Goal: Task Accomplishment & Management: Use online tool/utility

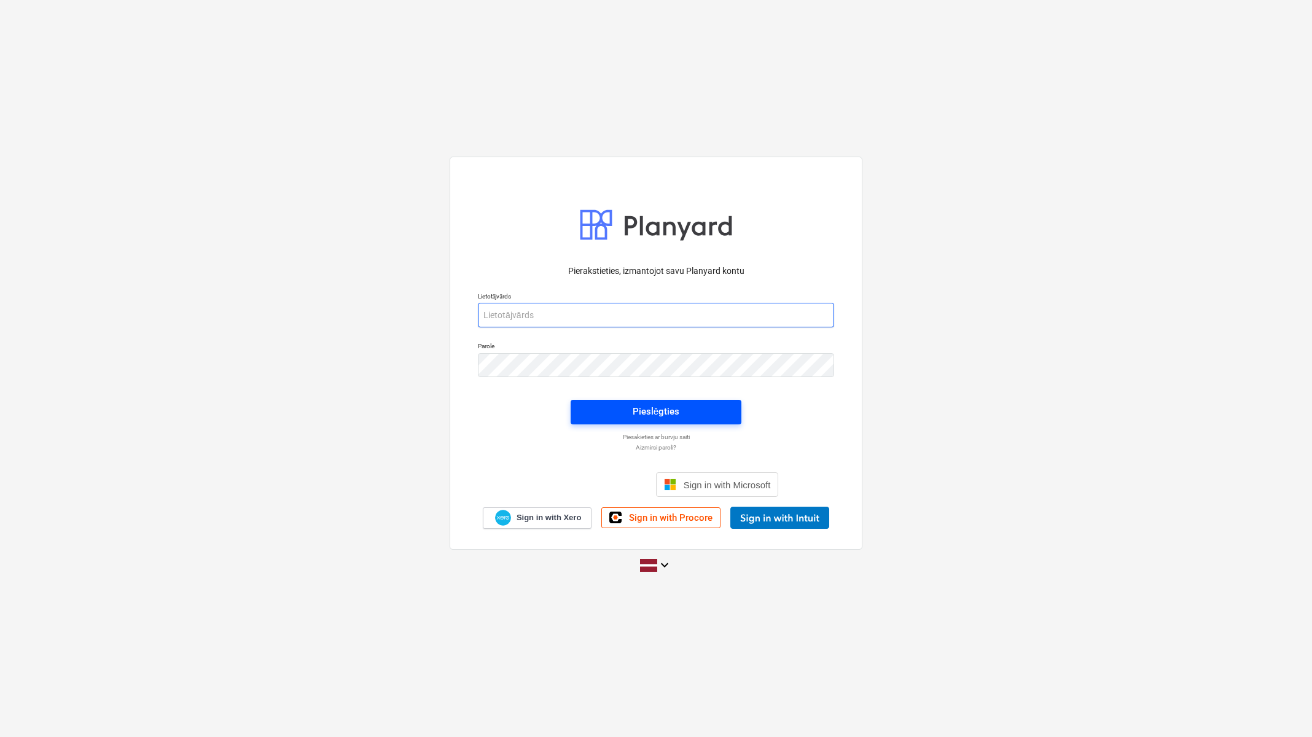
type input "[PERSON_NAME][EMAIL_ADDRESS][PERSON_NAME][DOMAIN_NAME]"
click at [639, 412] on div "Pieslēgties" at bounding box center [656, 412] width 47 height 16
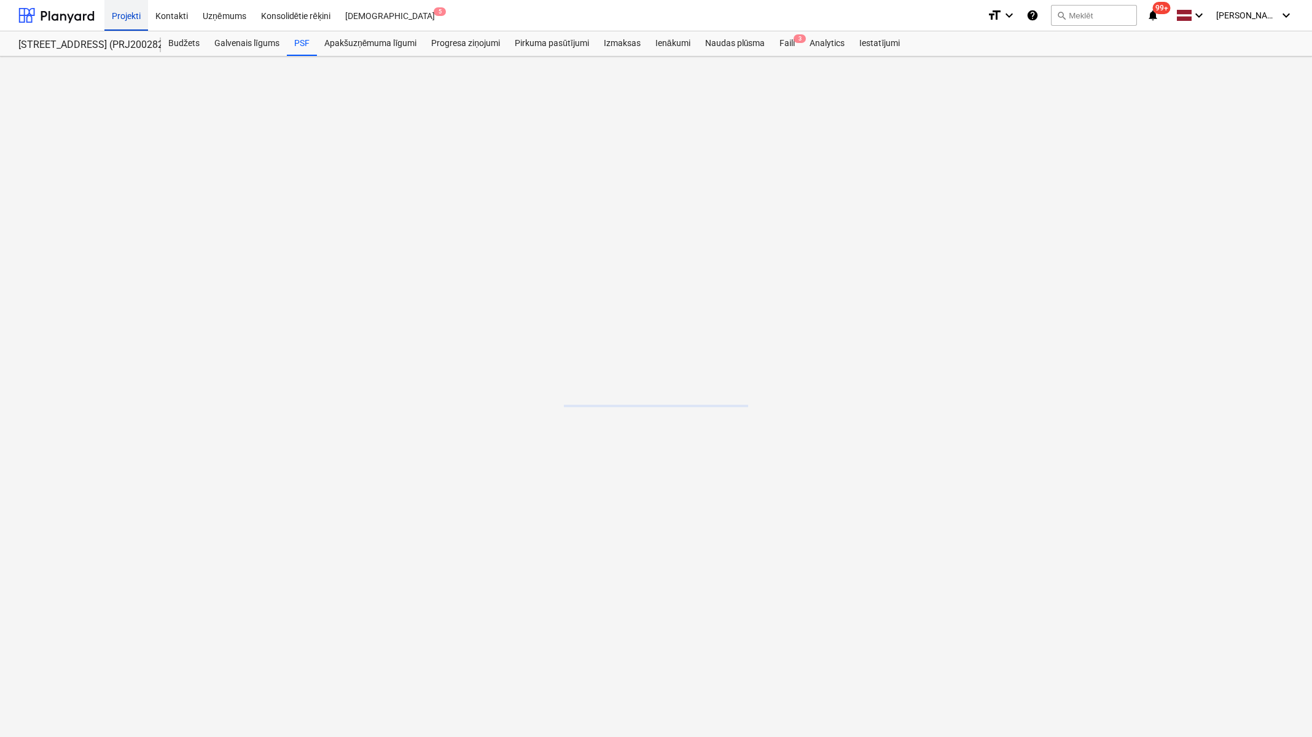
click at [122, 17] on div "Projekti" at bounding box center [126, 14] width 44 height 31
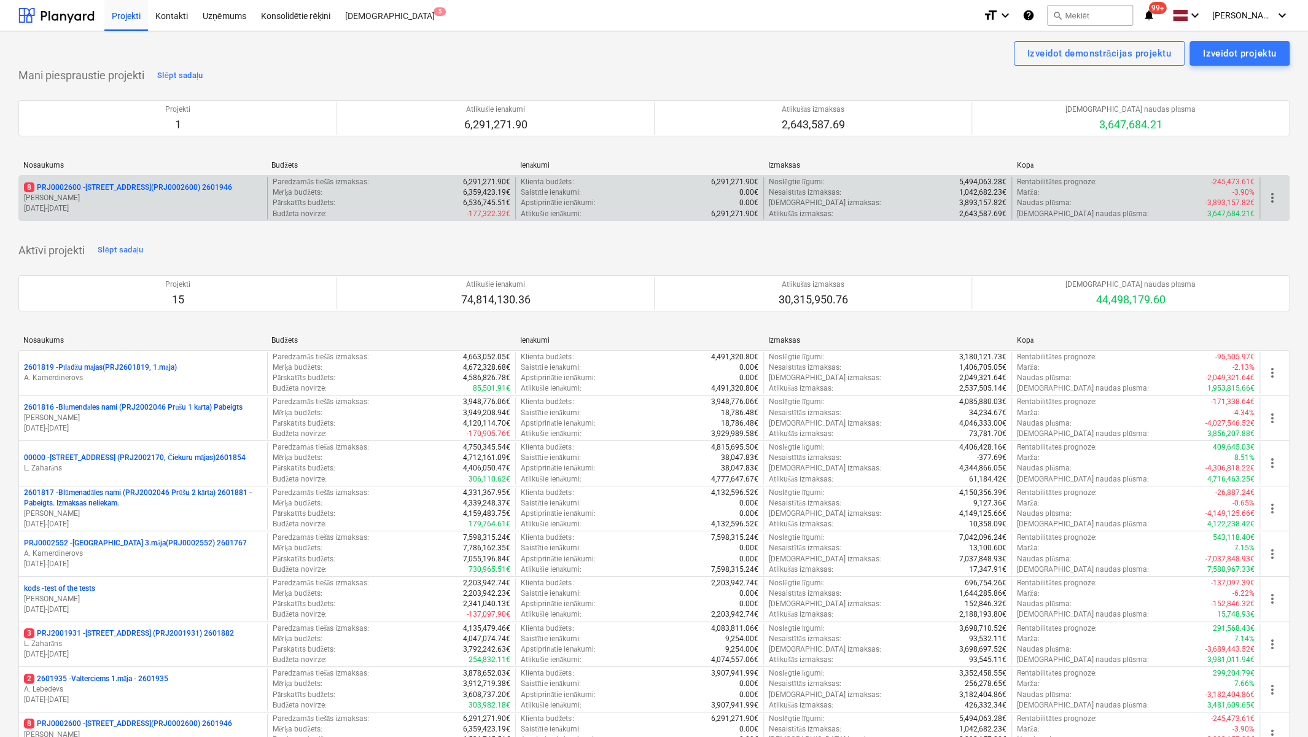
click at [108, 182] on p "8 PRJ0002600 - [STREET_ADDRESS](PRJ0002600) 2601946" at bounding box center [128, 187] width 208 height 10
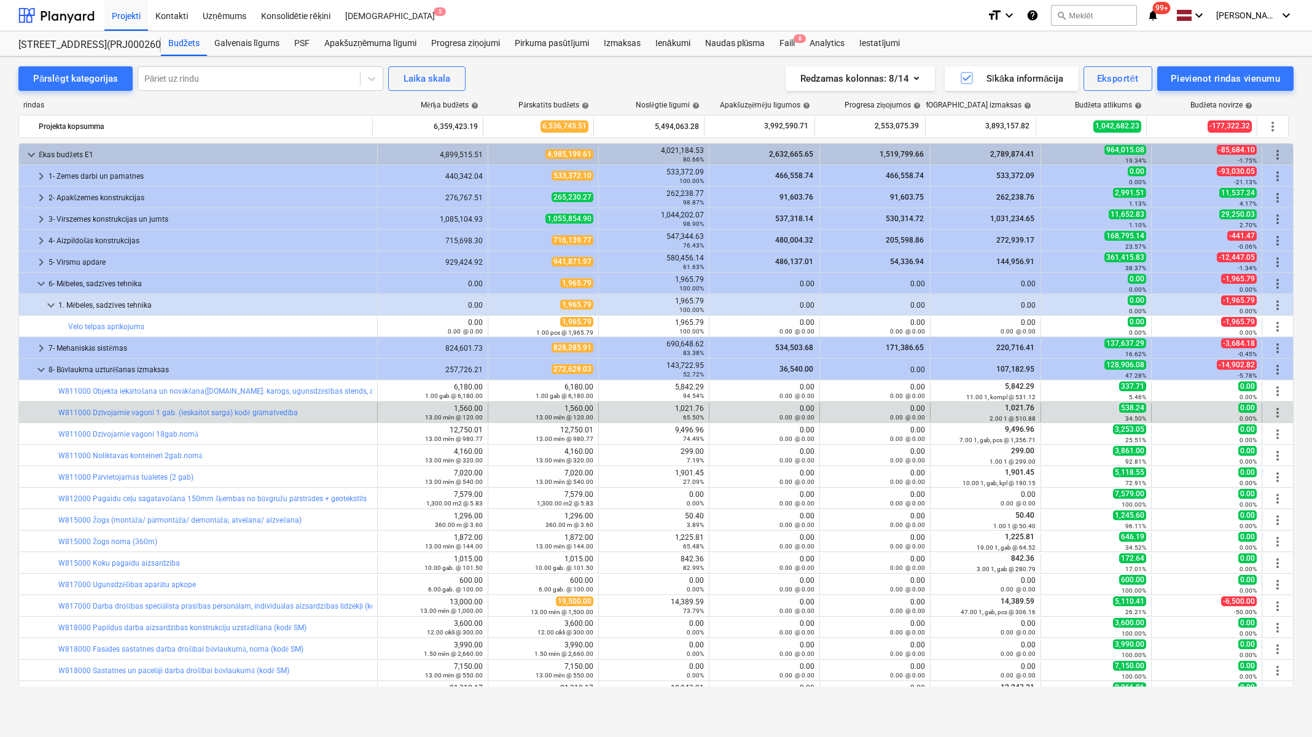
scroll to position [123, 0]
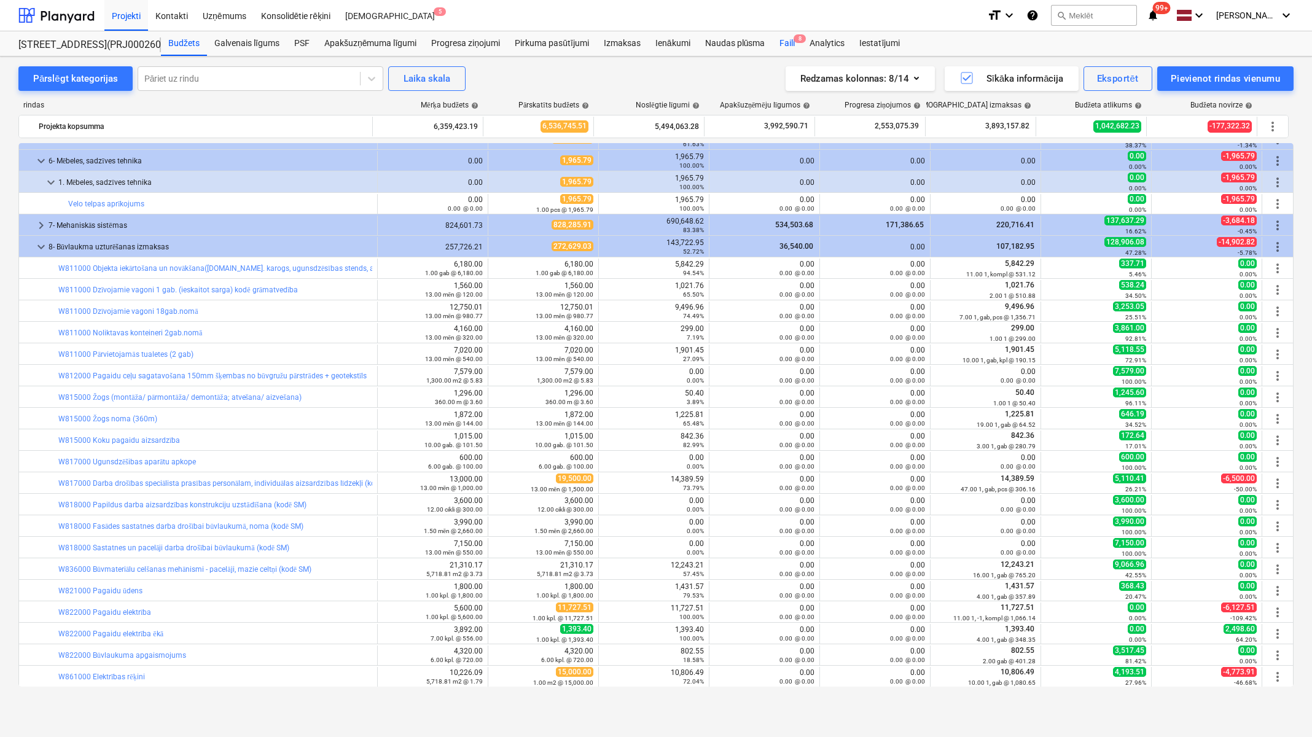
click at [784, 43] on div "Faili 8" at bounding box center [787, 43] width 30 height 25
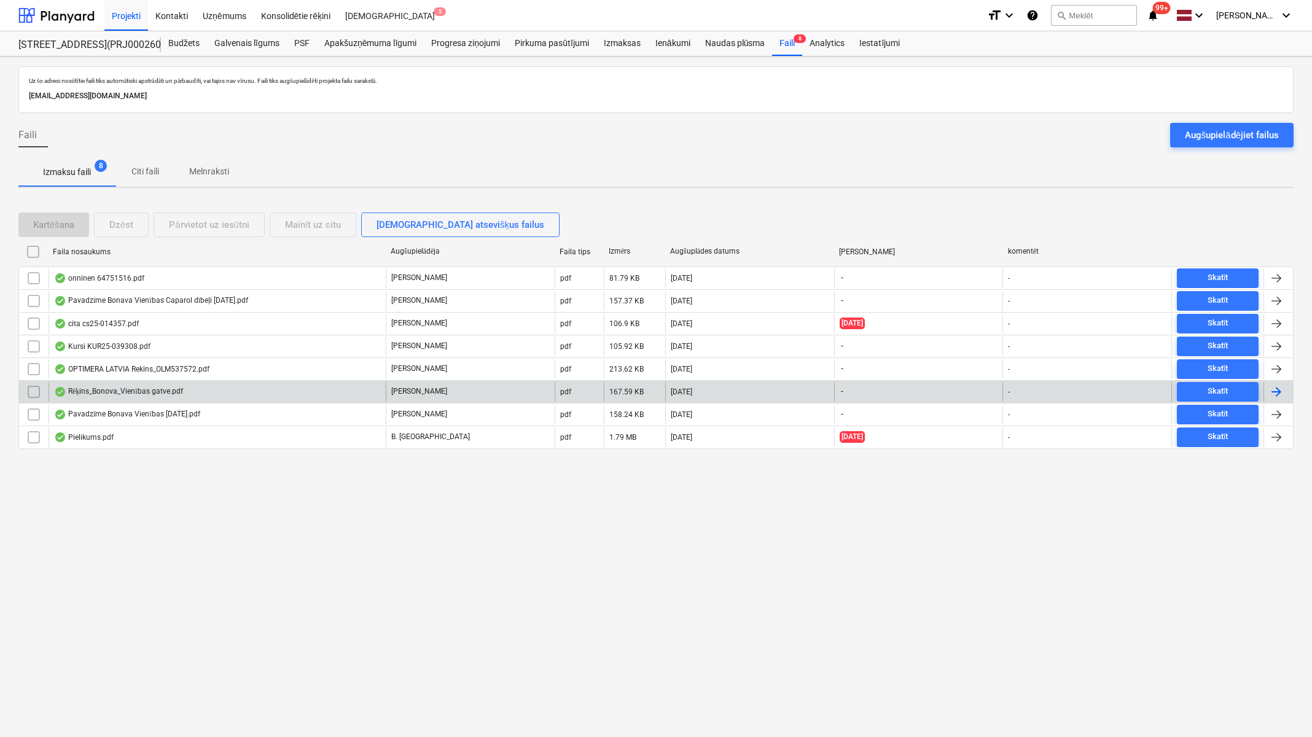
click at [139, 387] on div "Rēķins_Bonova_Vienības gatve.pdf" at bounding box center [118, 392] width 129 height 10
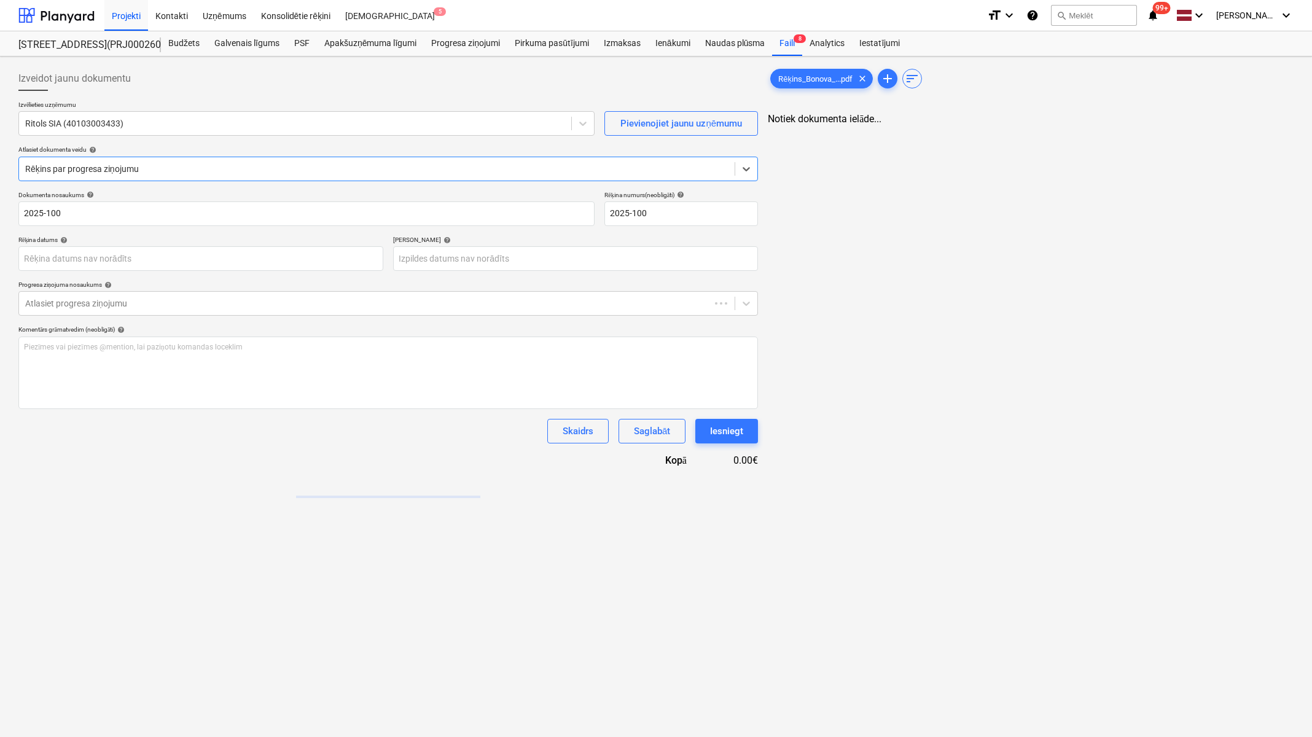
type input "2025-100"
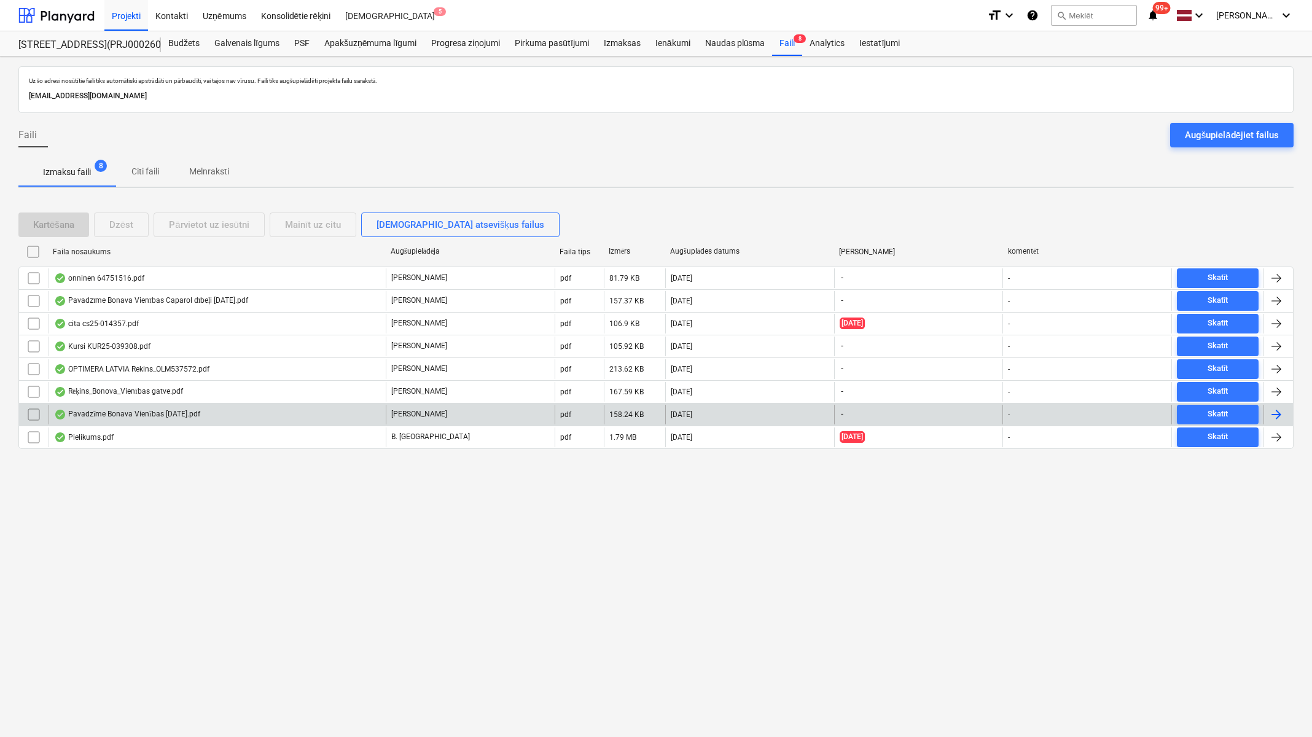
click at [111, 413] on div "Pavadzīme Bonava Vienības [DATE].pdf" at bounding box center [127, 415] width 146 height 10
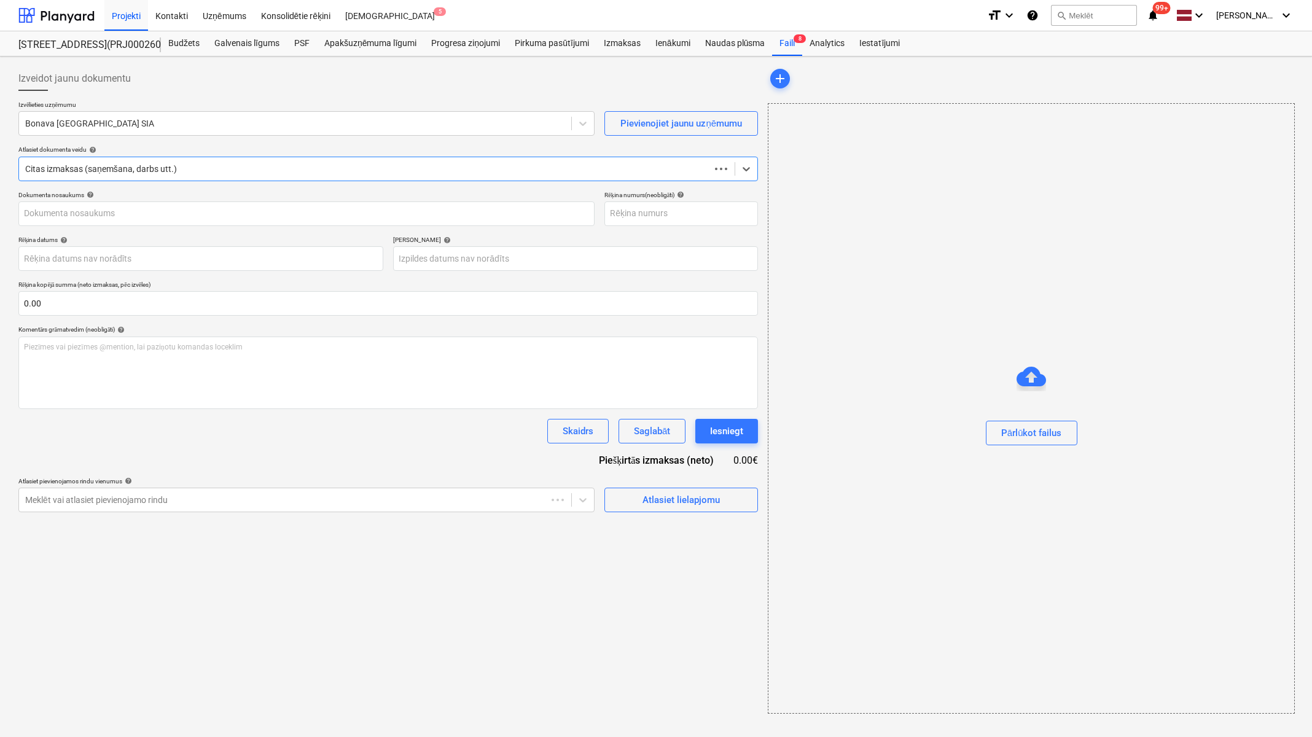
type input "40003941615"
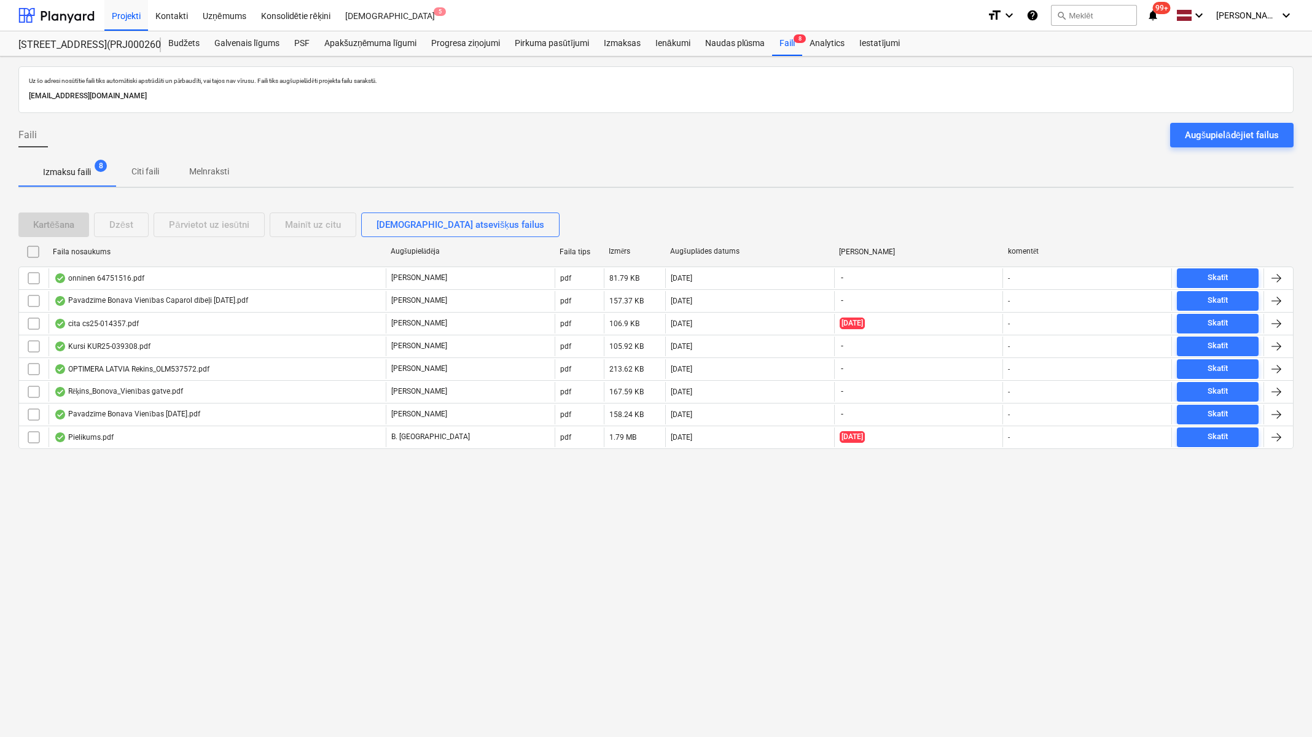
click at [994, 682] on div "Uz šo adresi nosūtītie faili tiks automātiski apstrādāti un pārbaudīti, vai taj…" at bounding box center [656, 397] width 1312 height 681
click at [1250, 143] on button "Augšupielādējiet failus" at bounding box center [1231, 135] width 123 height 25
